Goal: Task Accomplishment & Management: Use online tool/utility

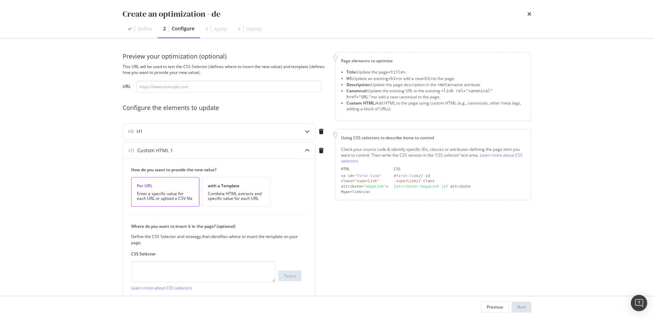
scroll to position [42, 0]
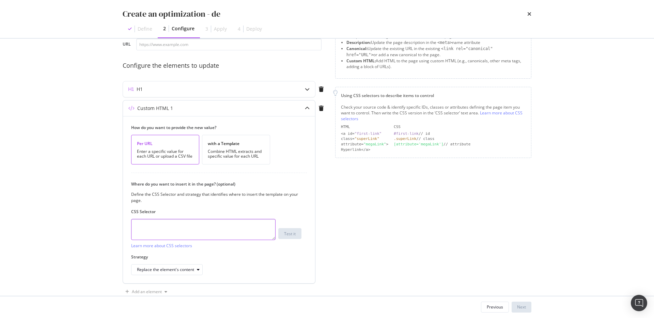
click at [223, 232] on textarea "modal" at bounding box center [203, 229] width 145 height 21
type textarea "dde"
click at [524, 306] on div "Next" at bounding box center [521, 307] width 9 height 6
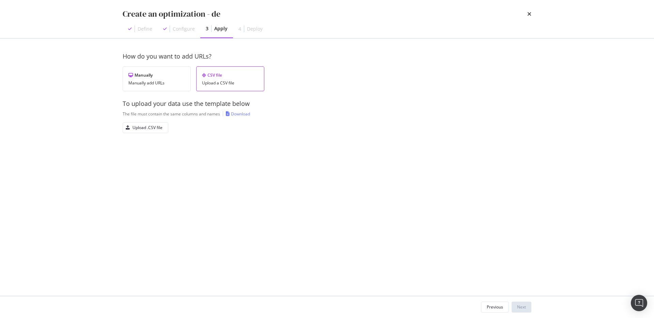
scroll to position [0, 0]
click at [155, 82] on div "Manually add URLs" at bounding box center [157, 83] width 57 height 5
click at [175, 166] on div "URL Custom HTML 1 H1" at bounding box center [217, 182] width 172 height 77
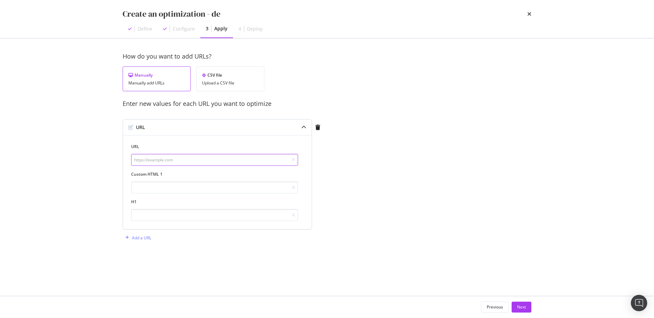
click at [172, 164] on input "modal" at bounding box center [214, 160] width 167 height 12
paste input "[URL][DOMAIN_NAME]"
type input "[URL][DOMAIN_NAME]"
click at [184, 191] on input "modal" at bounding box center [214, 188] width 167 height 12
click at [241, 190] on input "modal" at bounding box center [214, 188] width 167 height 12
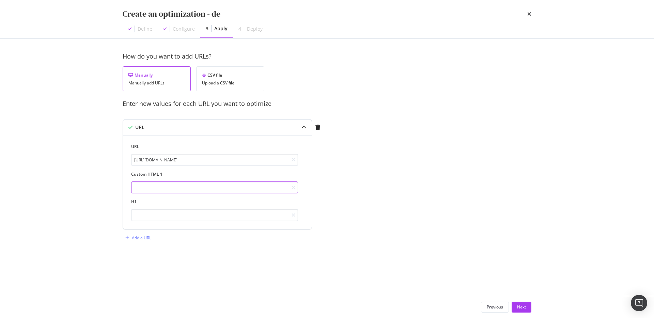
paste input "[URL][DOMAIN_NAME]"
type input "[URL][DOMAIN_NAME]"
click at [216, 218] on input "modal" at bounding box center [214, 215] width 167 height 12
paste input "[URL][DOMAIN_NAME]"
type input "[URL][DOMAIN_NAME]"
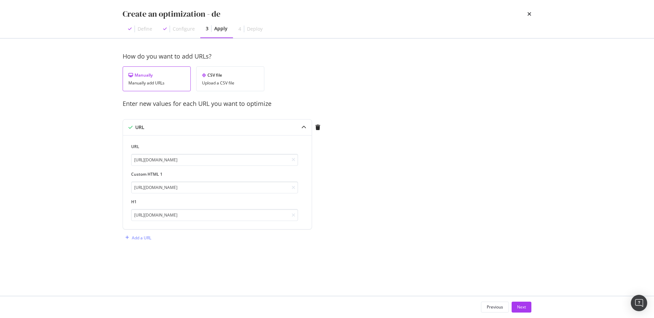
click at [389, 229] on div "How do you want to add URLs? Manually Manually add URLs CSV file Upload a CSV f…" at bounding box center [327, 154] width 409 height 205
click at [305, 125] on icon "modal" at bounding box center [304, 127] width 5 height 5
click at [304, 130] on icon "modal" at bounding box center [304, 127] width 5 height 5
click at [493, 309] on div "Previous" at bounding box center [495, 307] width 16 height 6
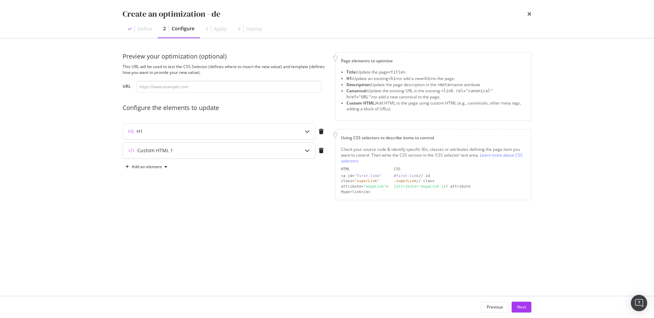
click at [304, 153] on div "modal" at bounding box center [308, 151] width 16 height 16
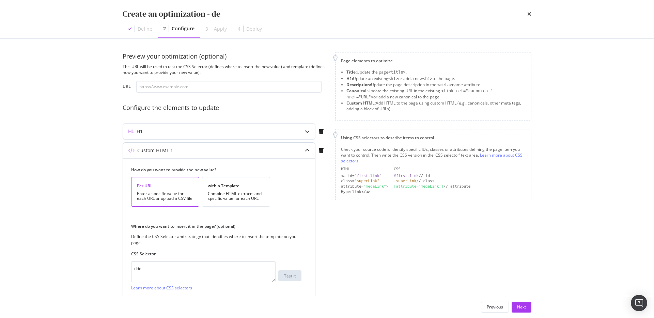
click at [304, 153] on div "modal" at bounding box center [308, 151] width 16 height 16
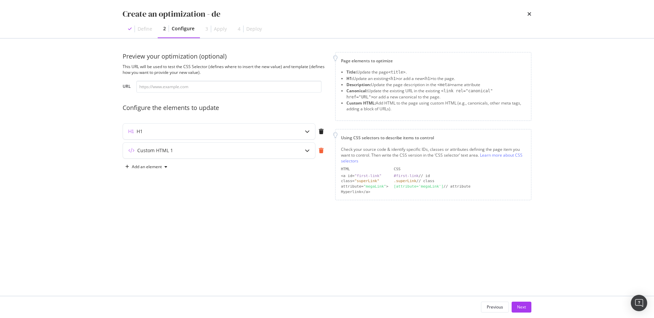
click at [320, 152] on icon "modal" at bounding box center [321, 150] width 5 height 5
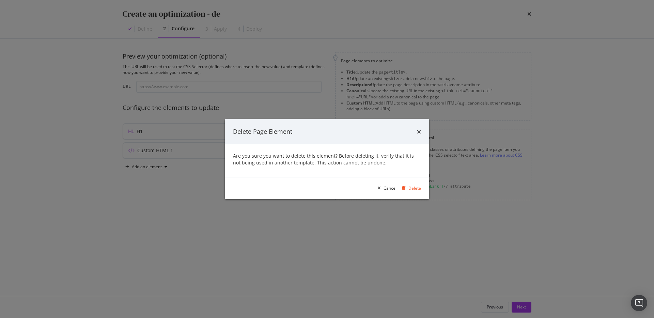
click at [415, 190] on div "Delete" at bounding box center [415, 188] width 13 height 6
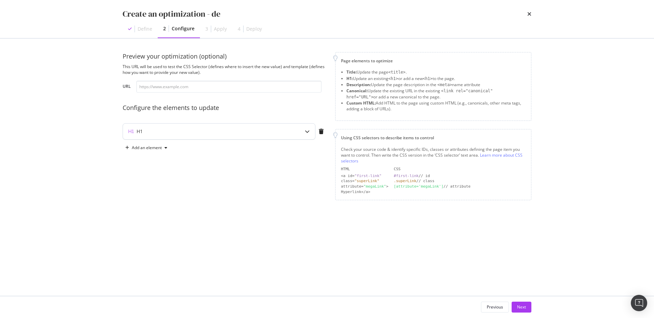
click at [224, 130] on div "H1" at bounding box center [205, 131] width 165 height 7
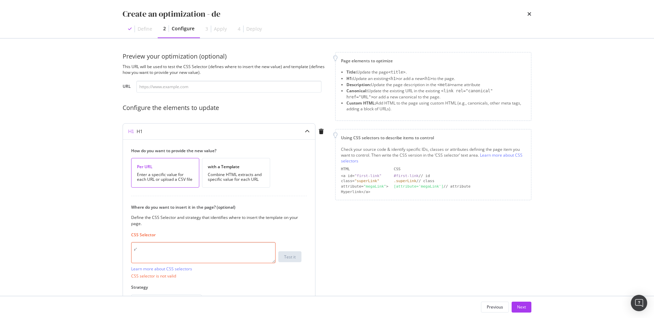
type textarea "r"
type textarea "fr"
click at [521, 302] on div "Next" at bounding box center [521, 307] width 9 height 10
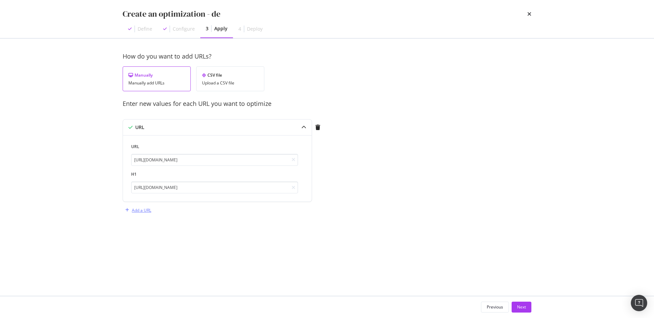
click at [141, 212] on div "Add a URL" at bounding box center [141, 211] width 19 height 6
click at [302, 129] on icon "modal" at bounding box center [304, 127] width 5 height 5
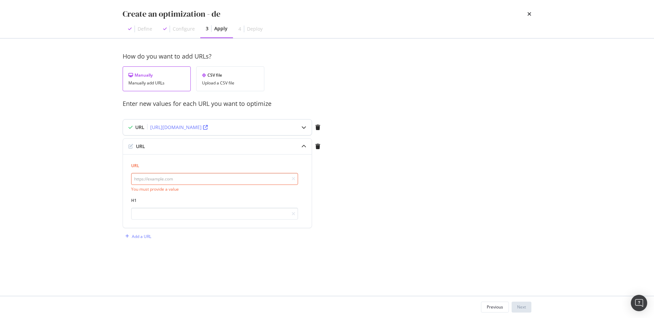
click at [302, 129] on icon "modal" at bounding box center [304, 127] width 5 height 5
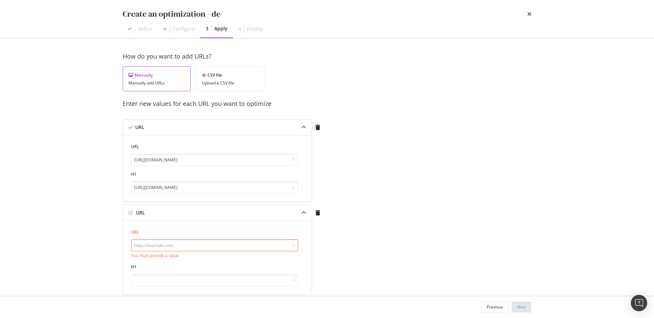
click at [303, 128] on icon "modal" at bounding box center [304, 127] width 5 height 5
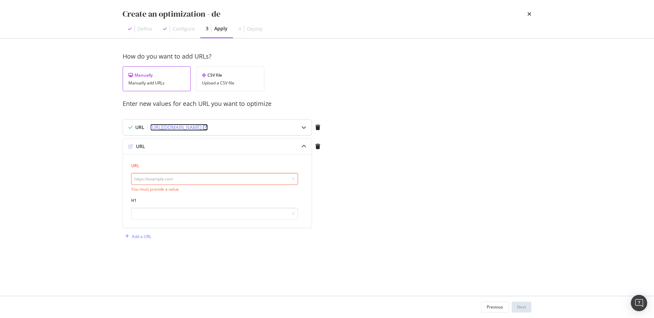
click at [208, 127] on icon "modal" at bounding box center [205, 127] width 5 height 5
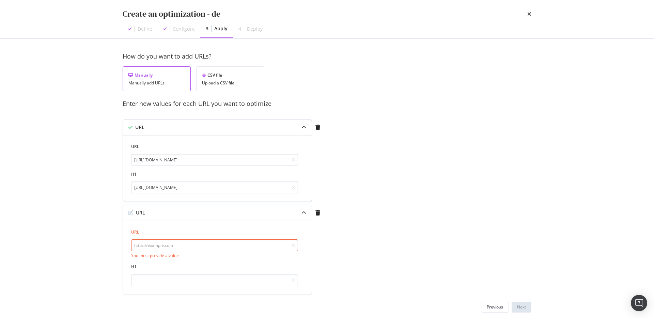
click at [305, 126] on icon "modal" at bounding box center [304, 127] width 5 height 5
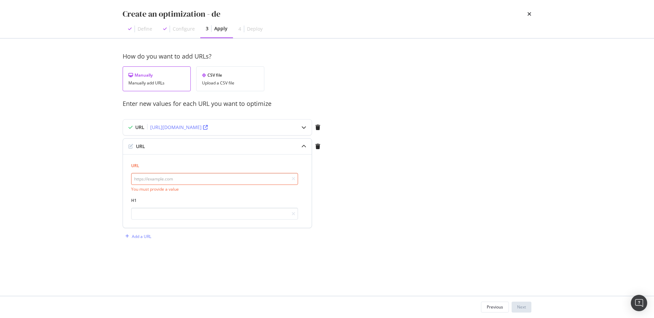
click at [300, 139] on div "modal" at bounding box center [304, 147] width 16 height 16
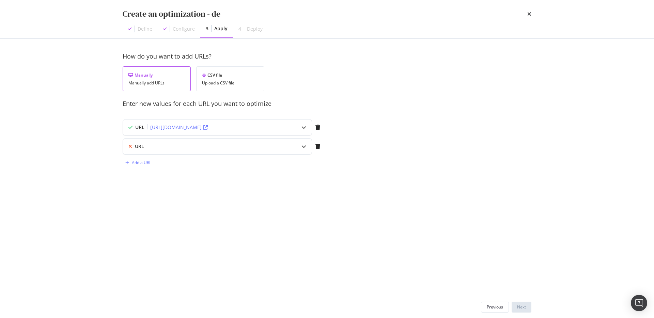
click at [260, 127] on div "URL [URL][DOMAIN_NAME]" at bounding box center [204, 127] width 162 height 7
click at [223, 166] on div "URL [URL][DOMAIN_NAME] H1 [URL][DOMAIN_NAME]" at bounding box center [217, 169] width 172 height 50
click at [220, 163] on input "[URL][DOMAIN_NAME]" at bounding box center [214, 160] width 167 height 12
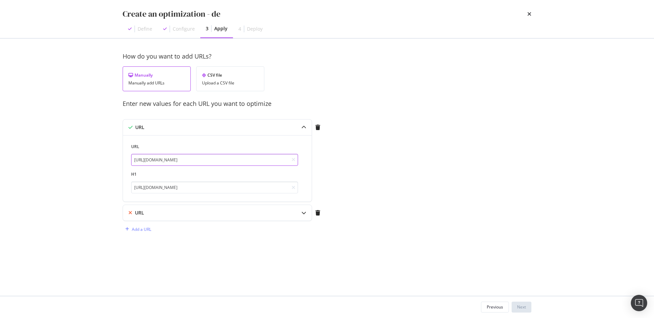
click at [219, 159] on input "[URL][DOMAIN_NAME]" at bounding box center [214, 160] width 167 height 12
click at [196, 188] on input "[URL][DOMAIN_NAME]" at bounding box center [214, 188] width 167 height 12
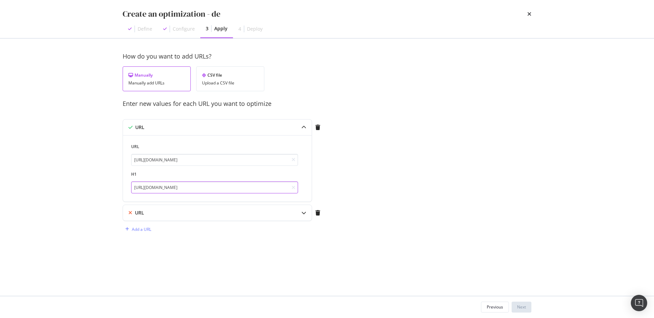
click at [196, 188] on input "[URL][DOMAIN_NAME]" at bounding box center [214, 188] width 167 height 12
type input "Hello"
click at [306, 128] on div "modal" at bounding box center [304, 128] width 16 height 16
click at [302, 126] on icon "modal" at bounding box center [304, 127] width 5 height 5
click at [299, 128] on div "modal" at bounding box center [304, 128] width 16 height 16
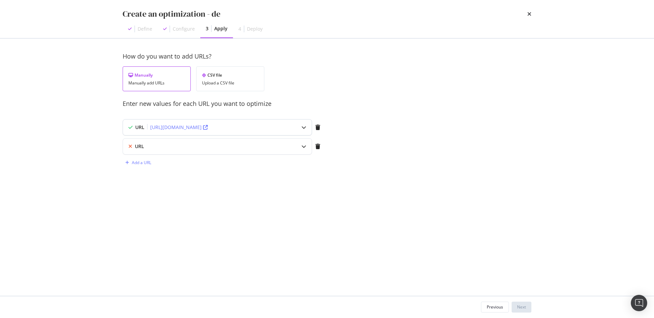
click at [303, 128] on icon "modal" at bounding box center [304, 127] width 5 height 5
click at [304, 212] on icon "modal" at bounding box center [304, 213] width 5 height 5
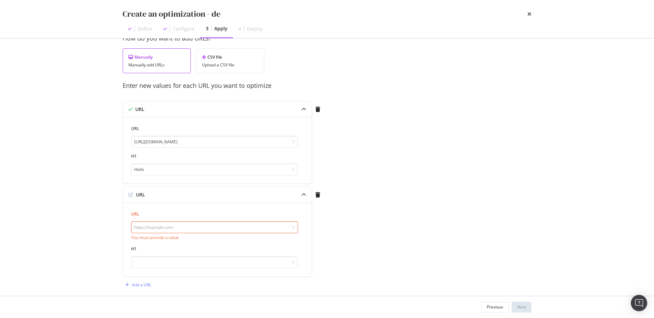
scroll to position [26, 0]
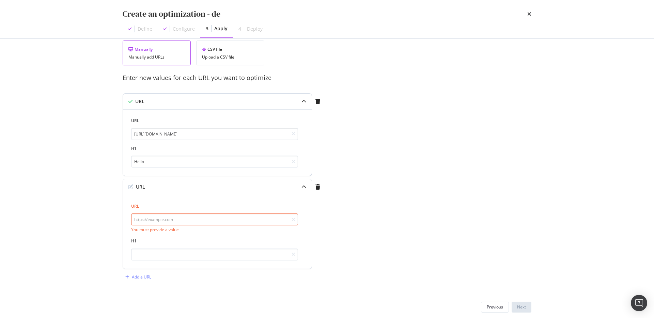
click at [276, 102] on div "URL" at bounding box center [204, 101] width 162 height 7
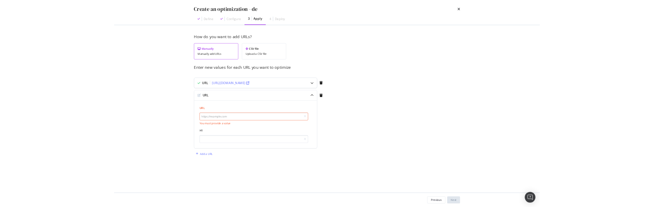
scroll to position [0, 0]
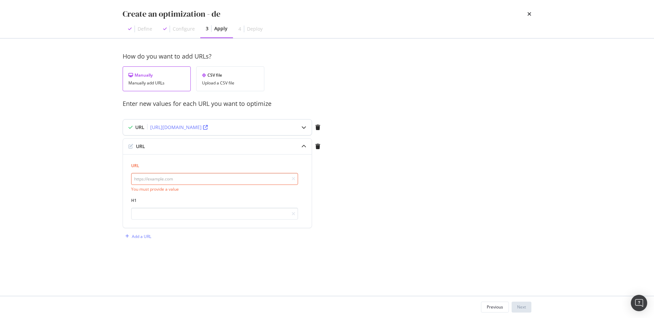
click at [299, 126] on div "modal" at bounding box center [304, 128] width 16 height 16
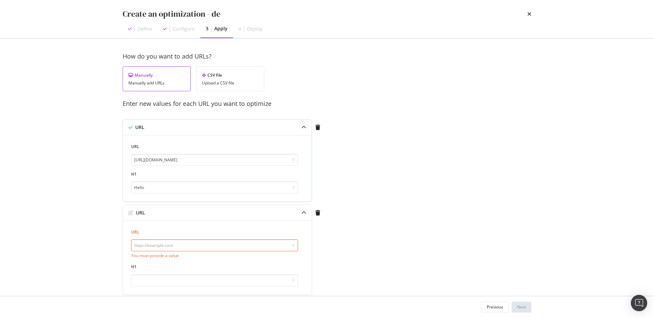
click at [299, 126] on div "modal" at bounding box center [304, 128] width 16 height 16
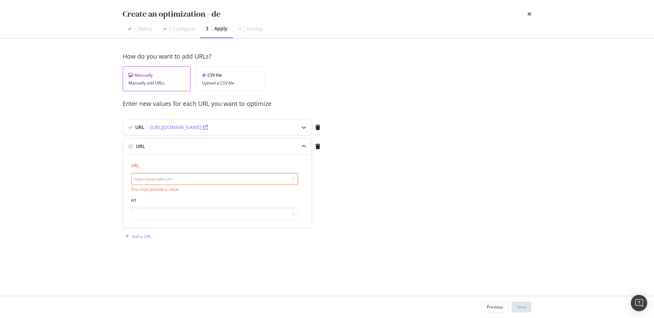
click at [300, 148] on div "modal" at bounding box center [304, 147] width 16 height 16
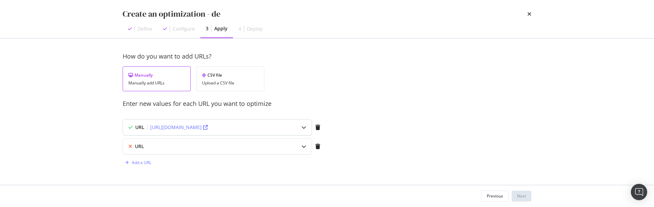
click at [306, 129] on icon "modal" at bounding box center [304, 127] width 5 height 5
click at [135, 146] on label "URL" at bounding box center [214, 147] width 167 height 6
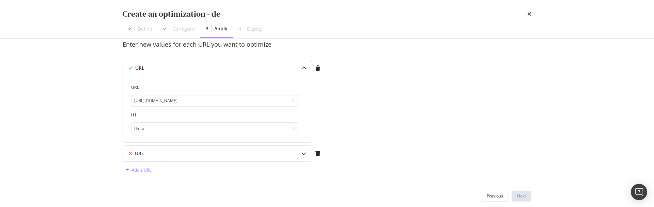
scroll to position [60, 0]
